Goal: Task Accomplishment & Management: Use online tool/utility

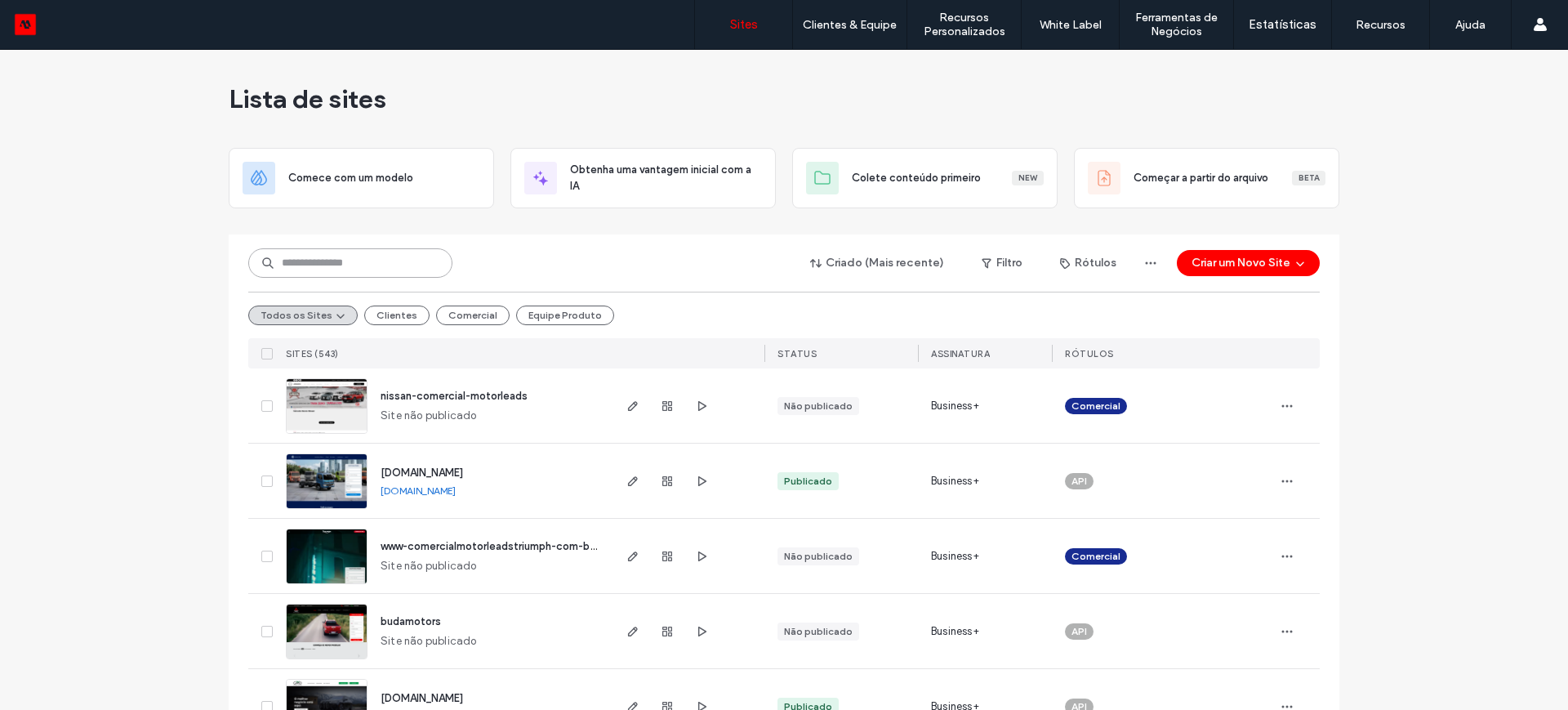
click at [315, 263] on input at bounding box center [350, 263] width 205 height 29
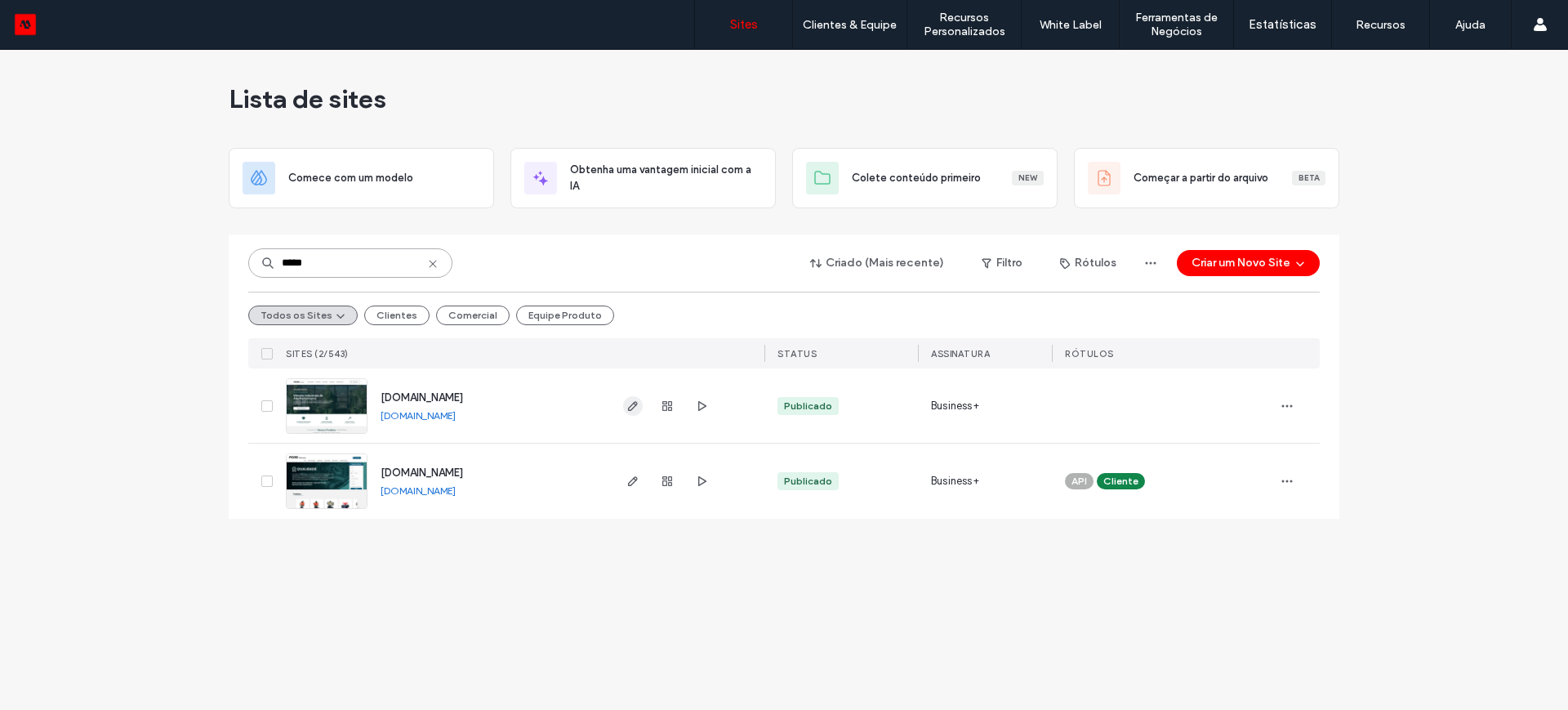
type input "*****"
click at [628, 401] on icon "button" at bounding box center [633, 405] width 13 height 13
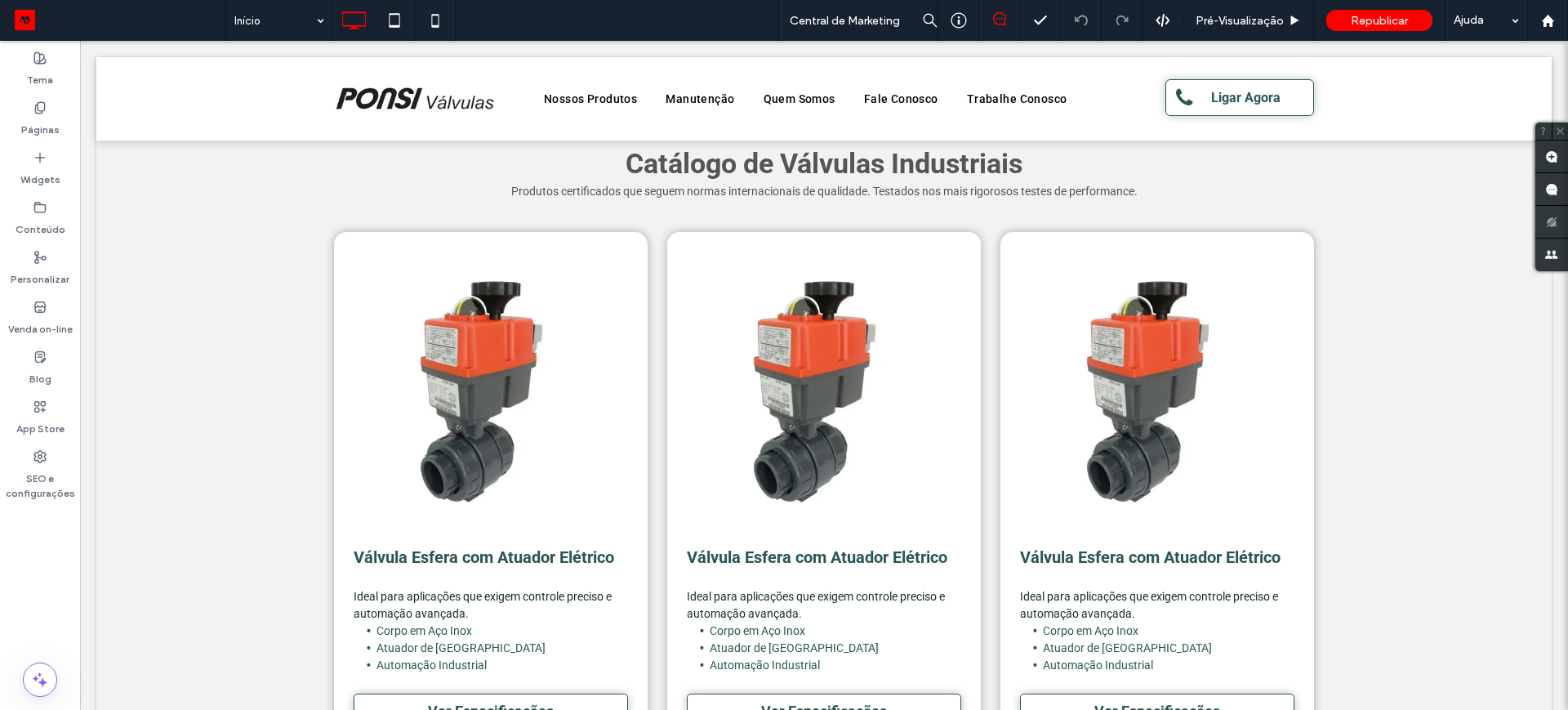
scroll to position [920, 0]
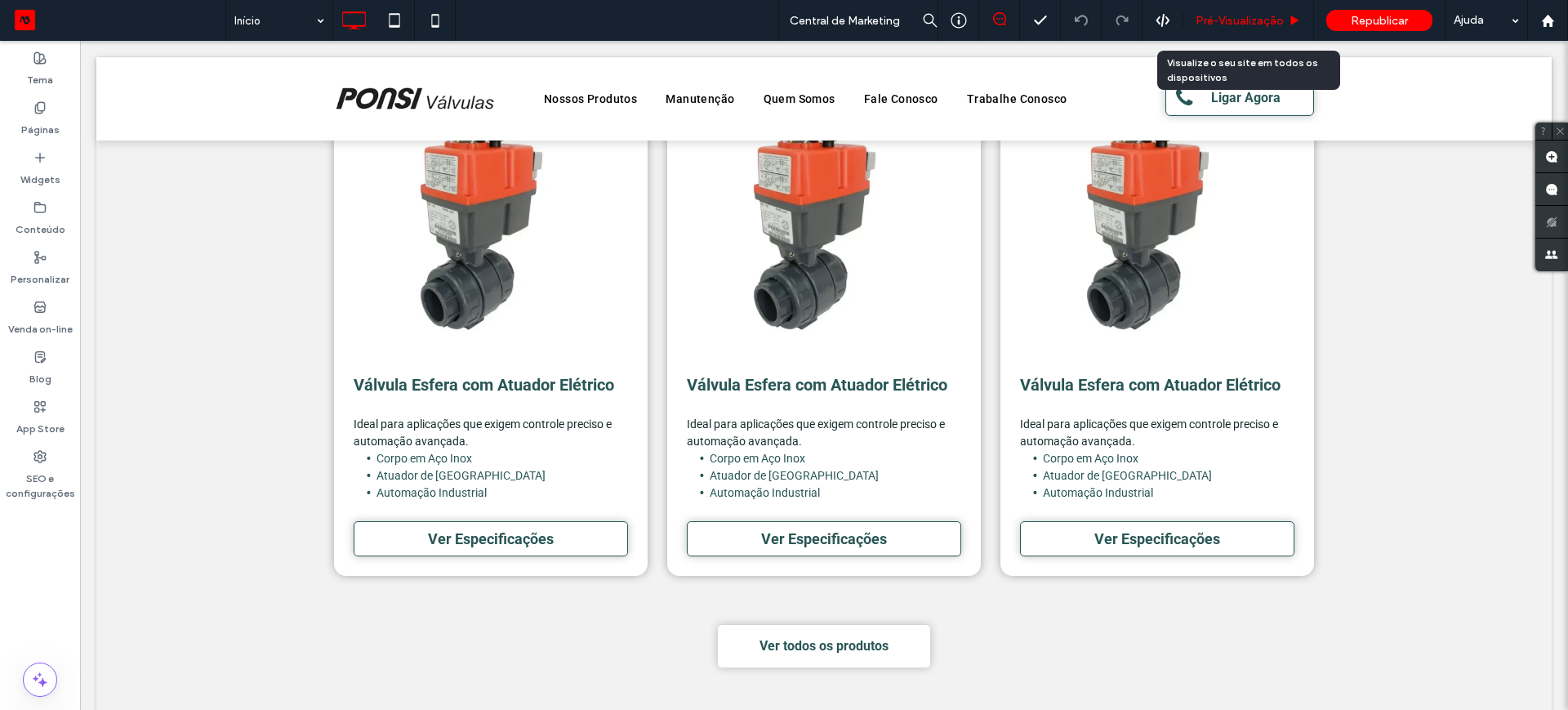
click at [1228, 25] on span "Pré-Visualizaçāo" at bounding box center [1240, 21] width 88 height 14
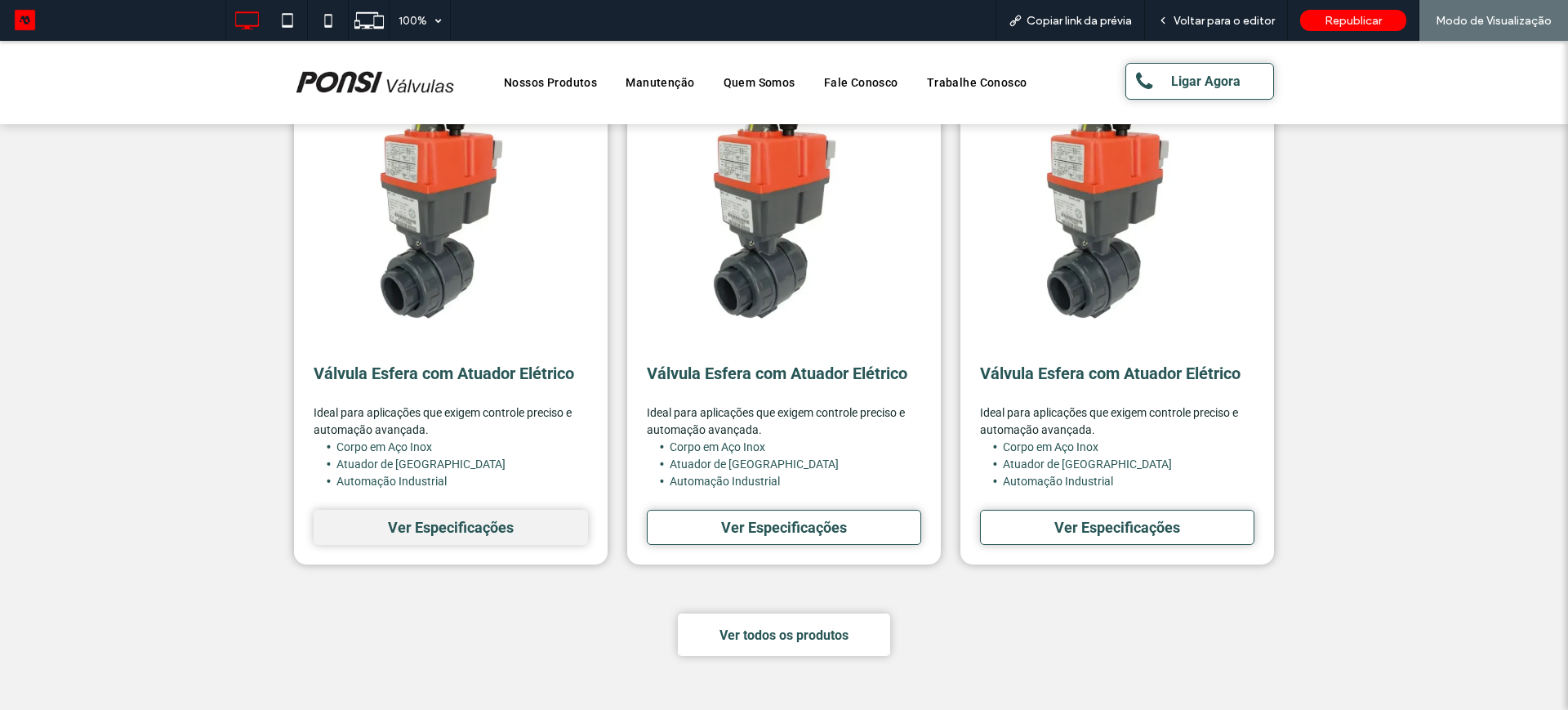
scroll to position [931, 0]
click at [435, 531] on span "Ver Especificações" at bounding box center [451, 526] width 126 height 17
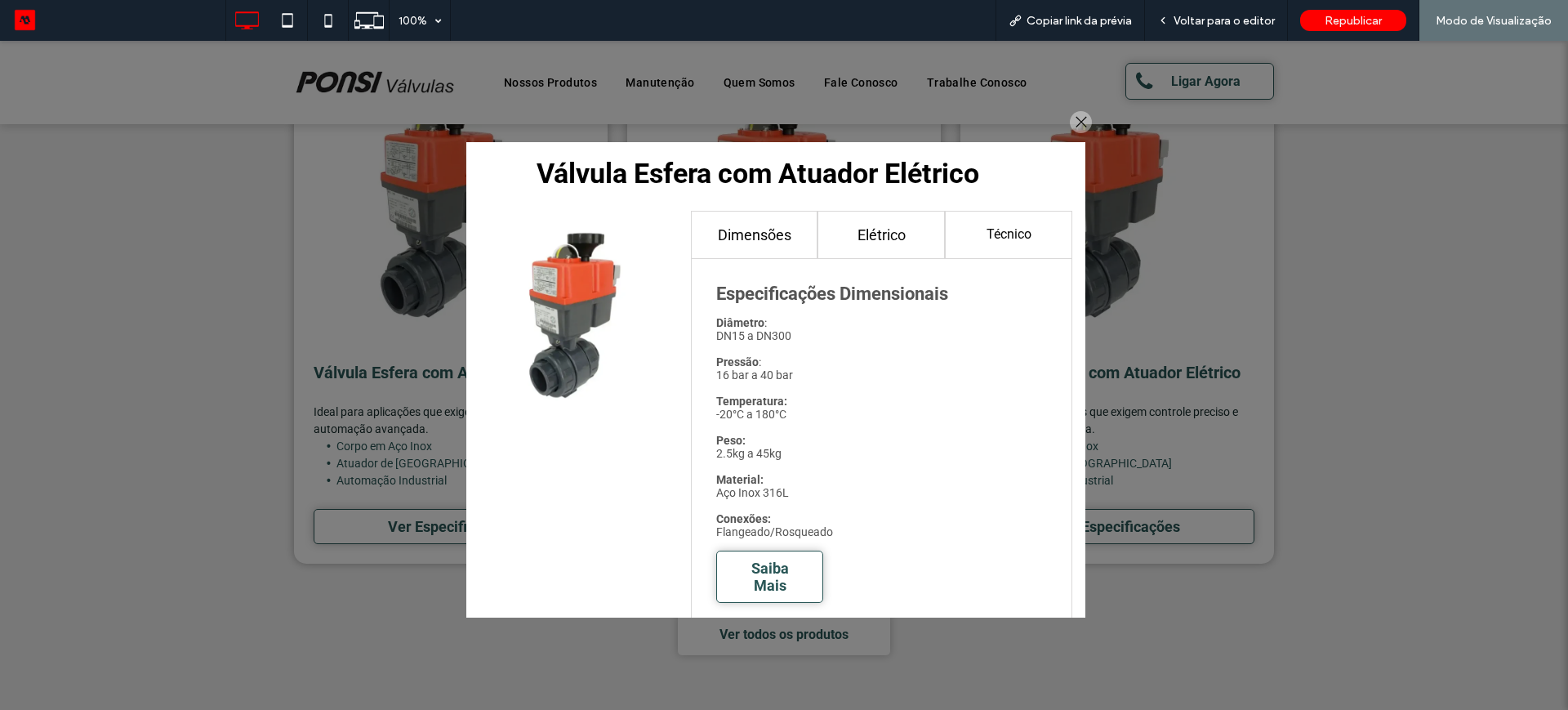
click at [869, 227] on h4 "Elétrico" at bounding box center [881, 235] width 97 height 17
click at [885, 241] on h4 "Elétrico" at bounding box center [881, 235] width 97 height 17
click at [992, 227] on h4 "Técnico" at bounding box center [1008, 235] width 97 height 17
click at [893, 237] on h4 "Elétrico" at bounding box center [881, 235] width 97 height 17
click at [986, 235] on h4 "Técnico" at bounding box center [1008, 235] width 97 height 17
